Goal: Task Accomplishment & Management: Use online tool/utility

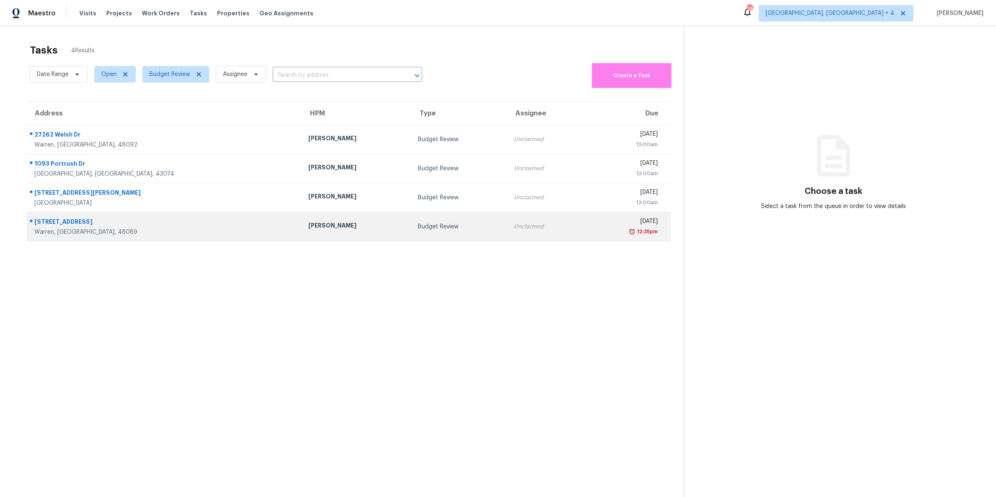
click at [507, 232] on td "Unclaimed" at bounding box center [545, 226] width 77 height 29
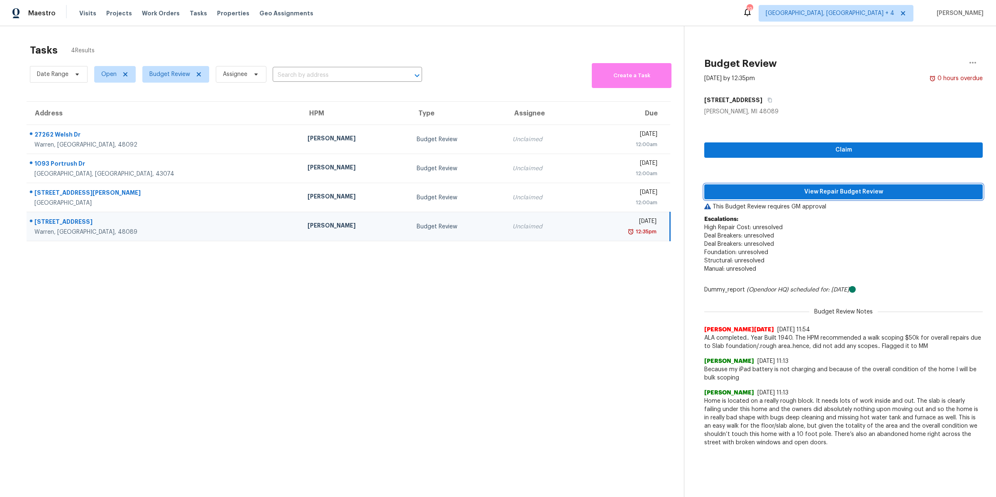
click at [750, 193] on span "View Repair Budget Review" at bounding box center [843, 192] width 265 height 10
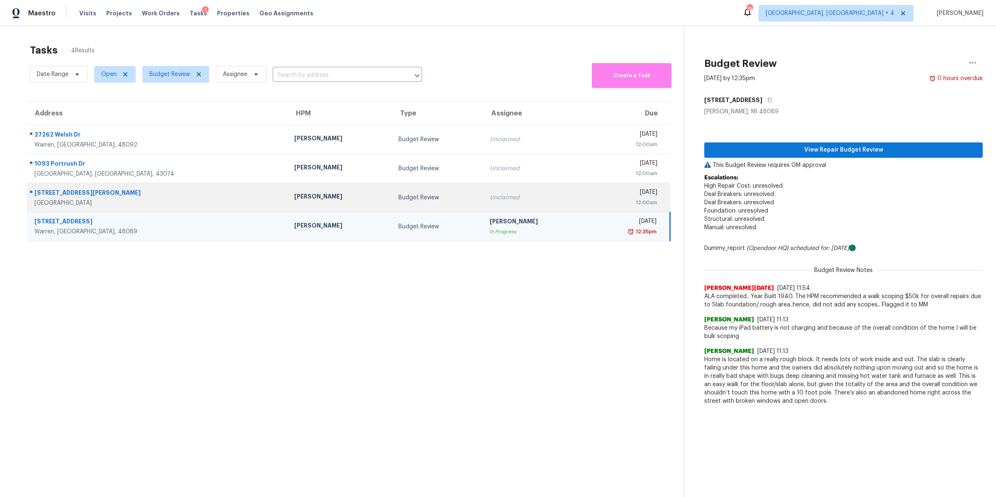
click at [392, 192] on td "Budget Review" at bounding box center [437, 197] width 91 height 29
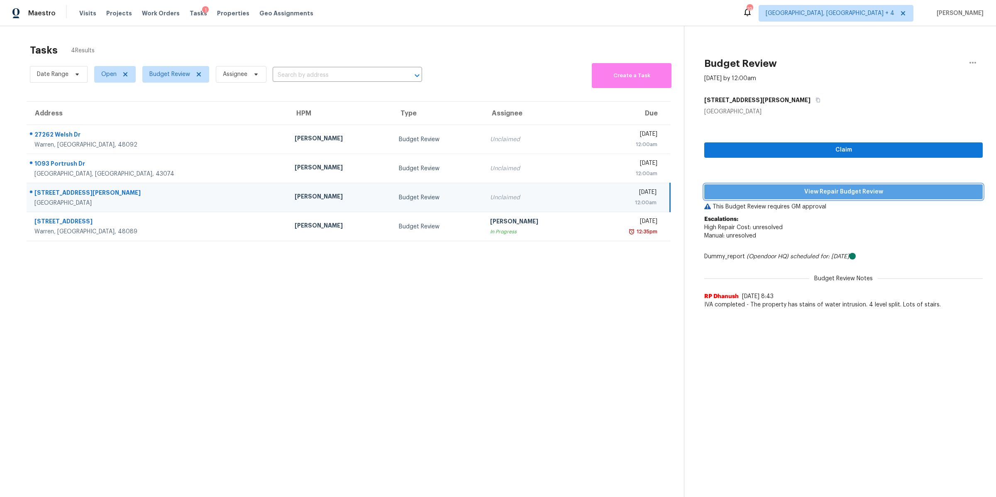
click at [765, 190] on span "View Repair Budget Review" at bounding box center [843, 192] width 265 height 10
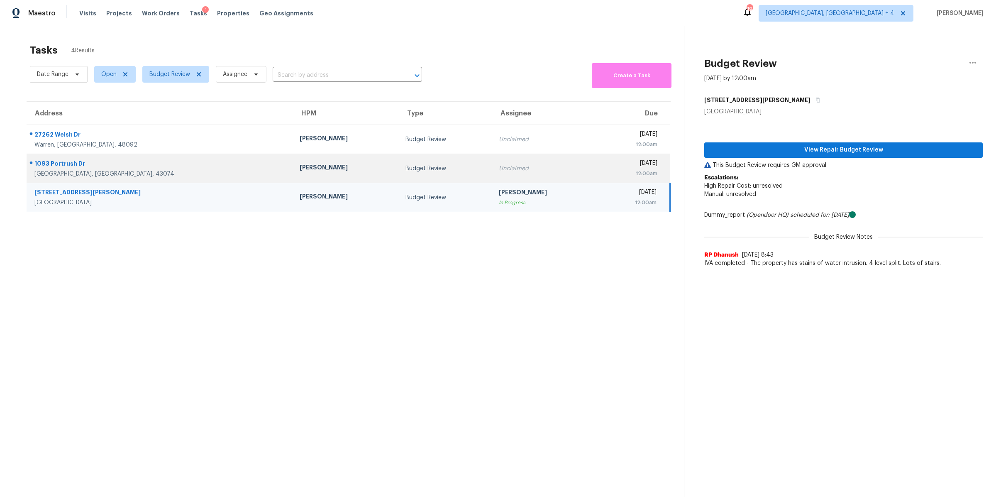
click at [499, 169] on div "Unclaimed" at bounding box center [545, 168] width 93 height 8
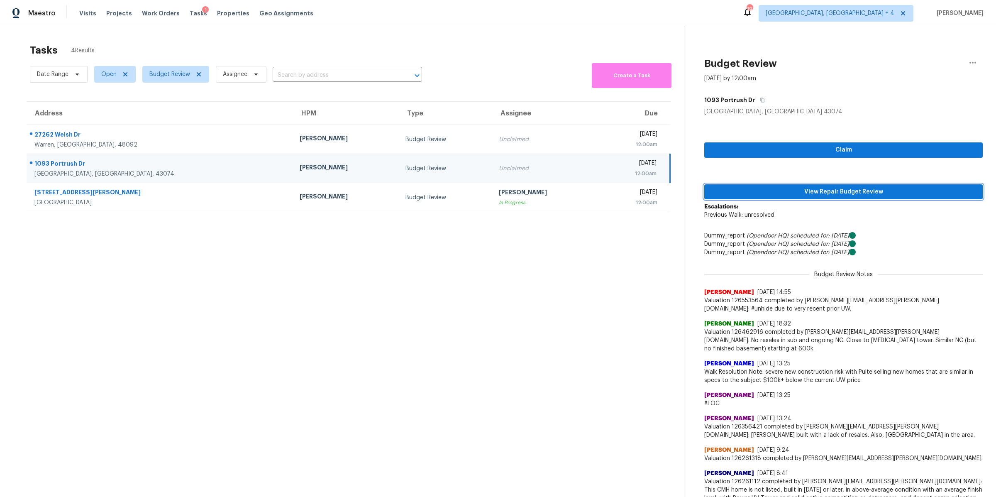
click at [753, 192] on span "View Repair Budget Review" at bounding box center [843, 192] width 265 height 10
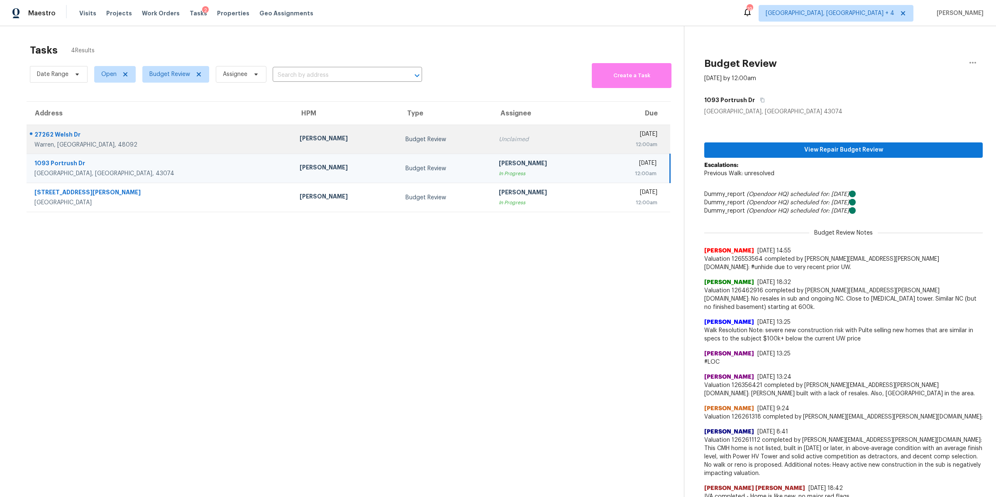
click at [492, 149] on td "Unclaimed" at bounding box center [545, 139] width 106 height 29
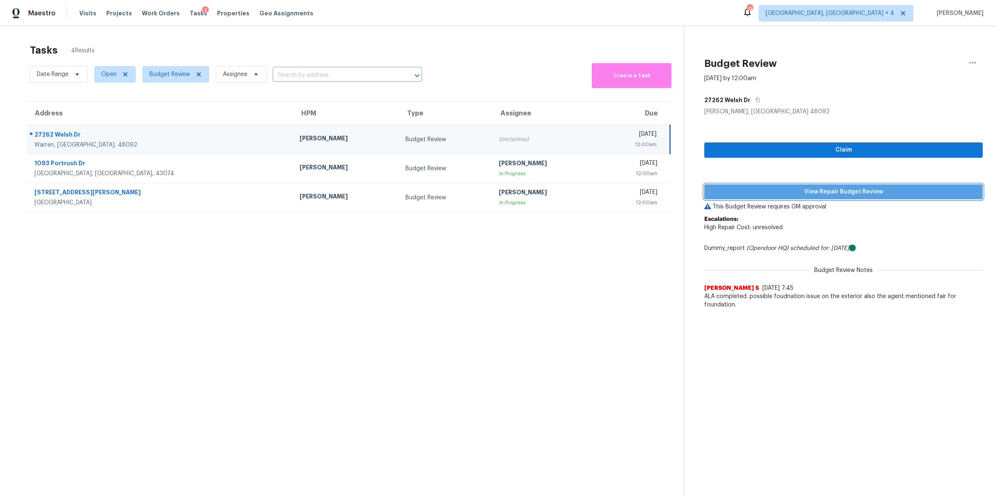
click at [769, 189] on span "View Repair Budget Review" at bounding box center [843, 192] width 265 height 10
